Goal: Task Accomplishment & Management: Complete application form

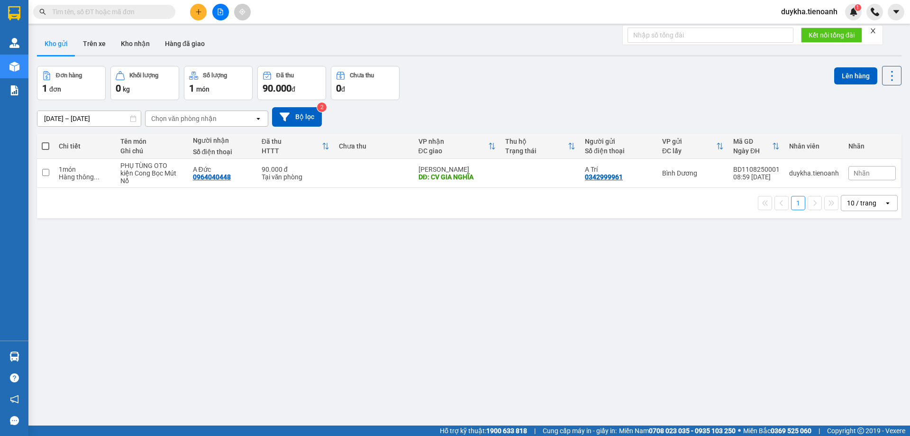
click at [318, 18] on div "Kết quả tìm kiếm ( 0 ) Bộ lọc No Data duykha.tienoanh 1" at bounding box center [455, 12] width 910 height 24
click at [135, 44] on button "Kho nhận" at bounding box center [135, 43] width 44 height 23
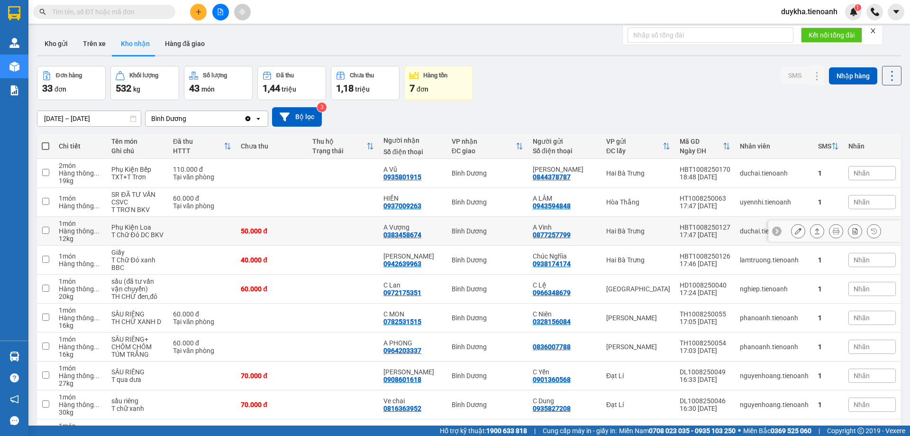
scroll to position [62, 0]
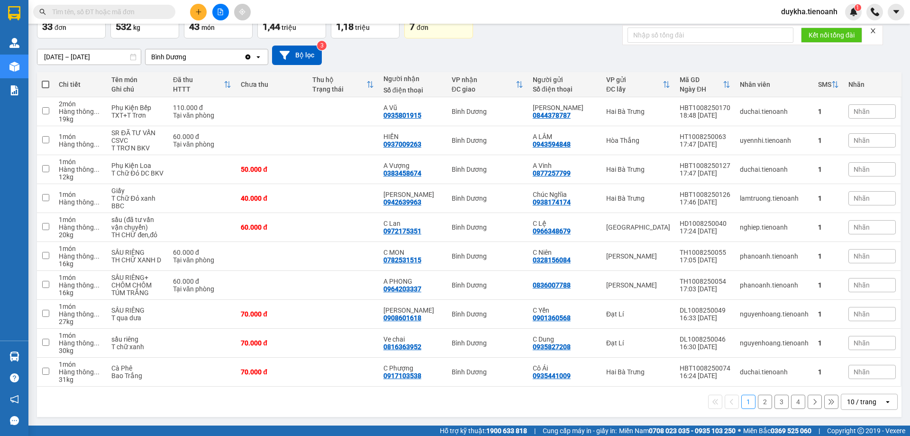
click at [758, 403] on button "2" at bounding box center [765, 401] width 14 height 14
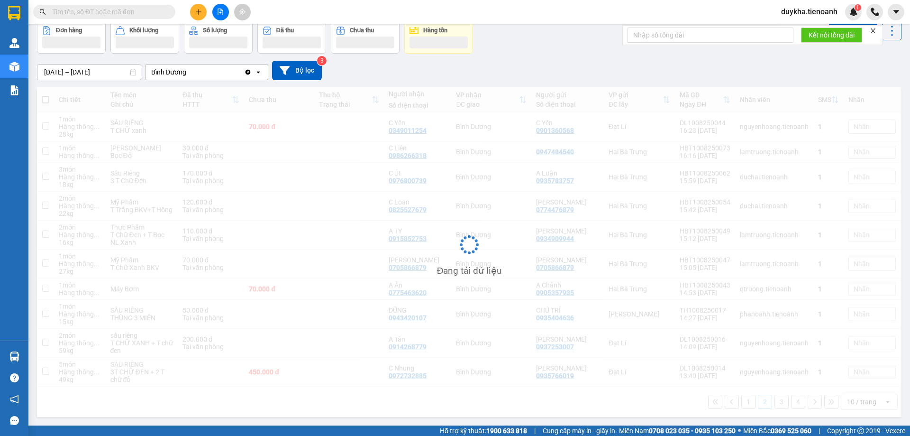
scroll to position [46, 0]
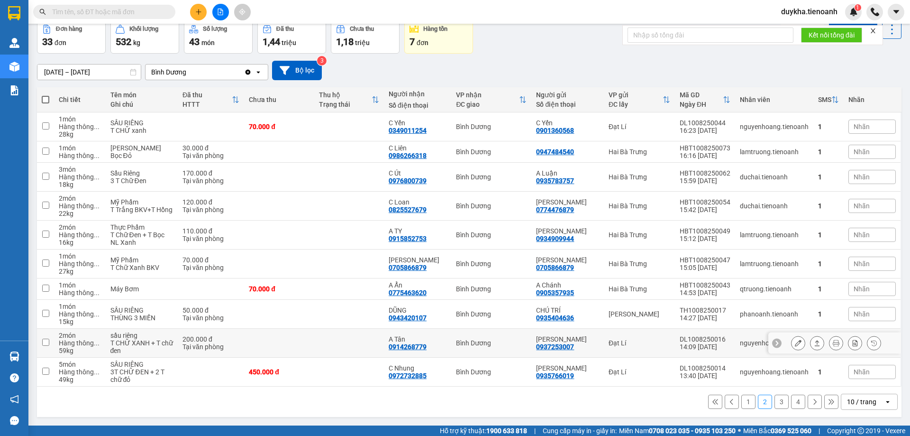
click at [795, 341] on icon at bounding box center [798, 342] width 7 height 7
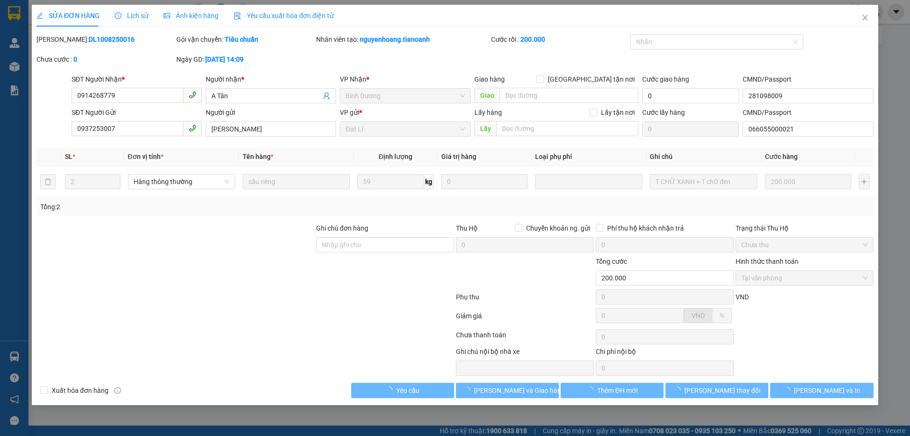
type input "0914268779"
type input "A Tân"
type input "281098009"
type input "0937253007"
type input "Chú HÙNG"
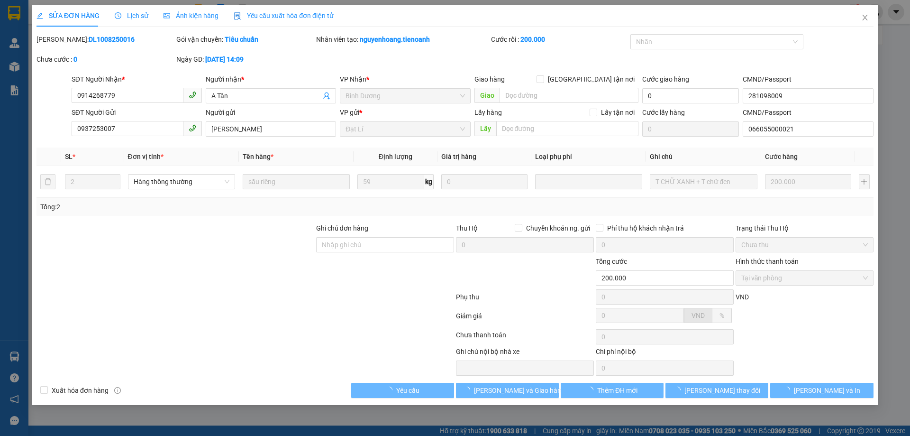
type input "066055000021"
type input "200.000"
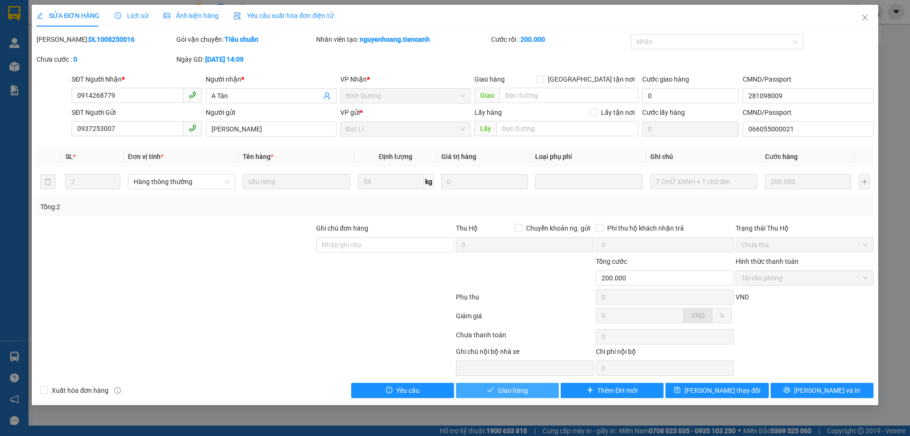
click at [523, 389] on span "Giao hàng" at bounding box center [513, 390] width 30 height 10
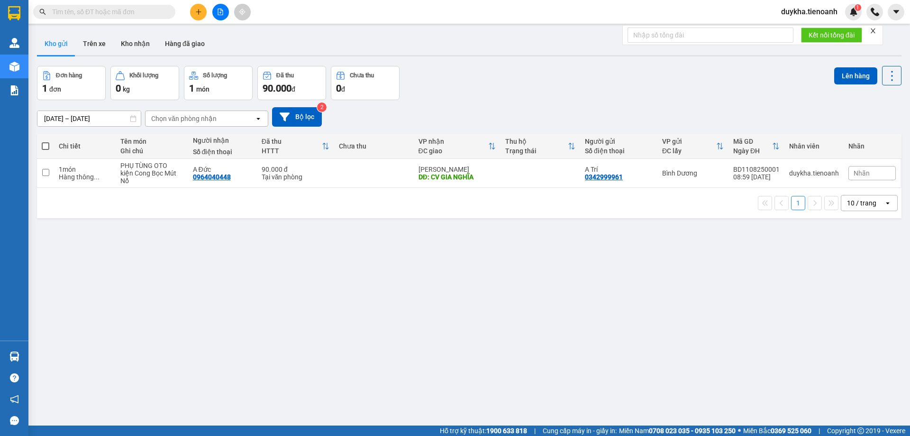
click at [143, 12] on input "text" at bounding box center [108, 12] width 112 height 10
click at [133, 18] on span at bounding box center [104, 12] width 142 height 14
click at [142, 10] on input "text" at bounding box center [108, 12] width 112 height 10
click at [146, 8] on input "text" at bounding box center [108, 12] width 112 height 10
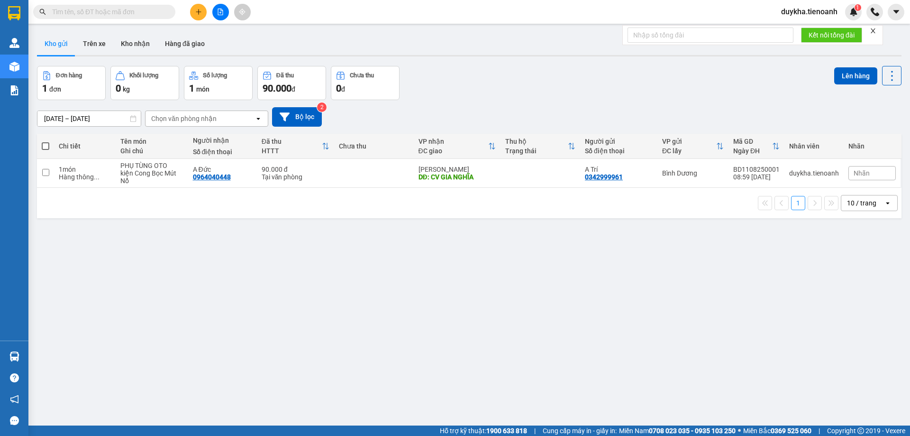
click at [146, 8] on input "text" at bounding box center [108, 12] width 112 height 10
click at [146, 9] on input "text" at bounding box center [108, 12] width 112 height 10
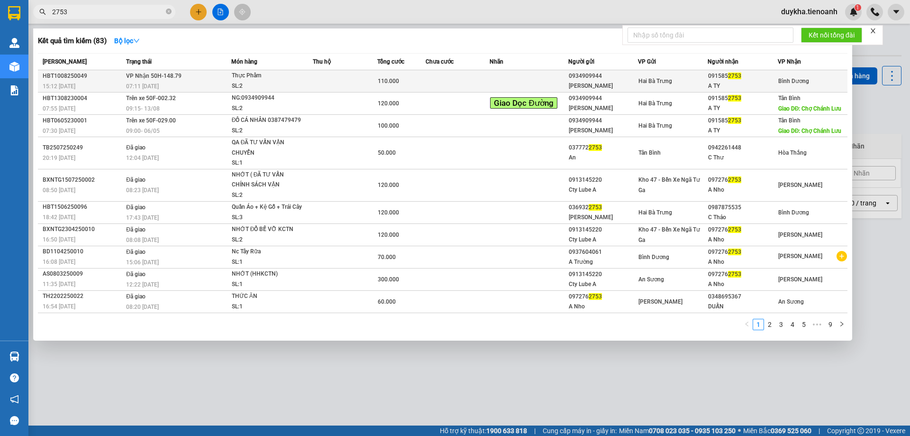
type input "2753"
click at [314, 82] on td at bounding box center [345, 81] width 64 height 22
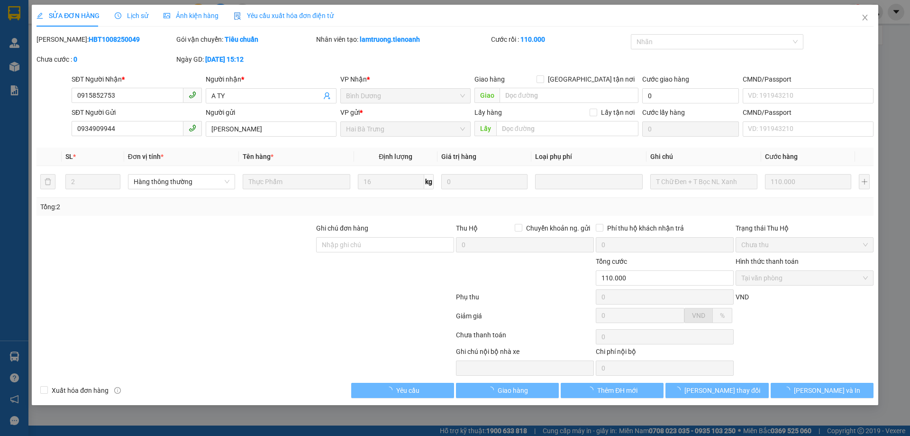
type input "0915852753"
type input "A TY"
type input "0934909944"
type input "[PERSON_NAME]"
type input "110.000"
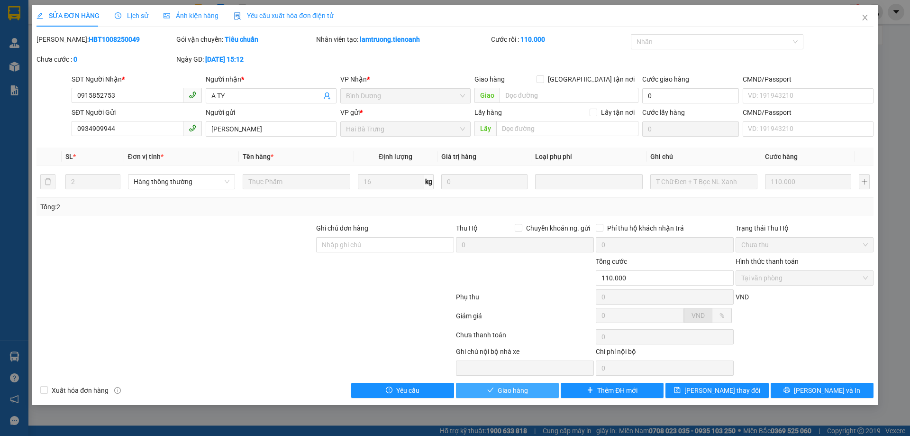
click at [524, 393] on span "Giao hàng" at bounding box center [513, 390] width 30 height 10
